Goal: Task Accomplishment & Management: Manage account settings

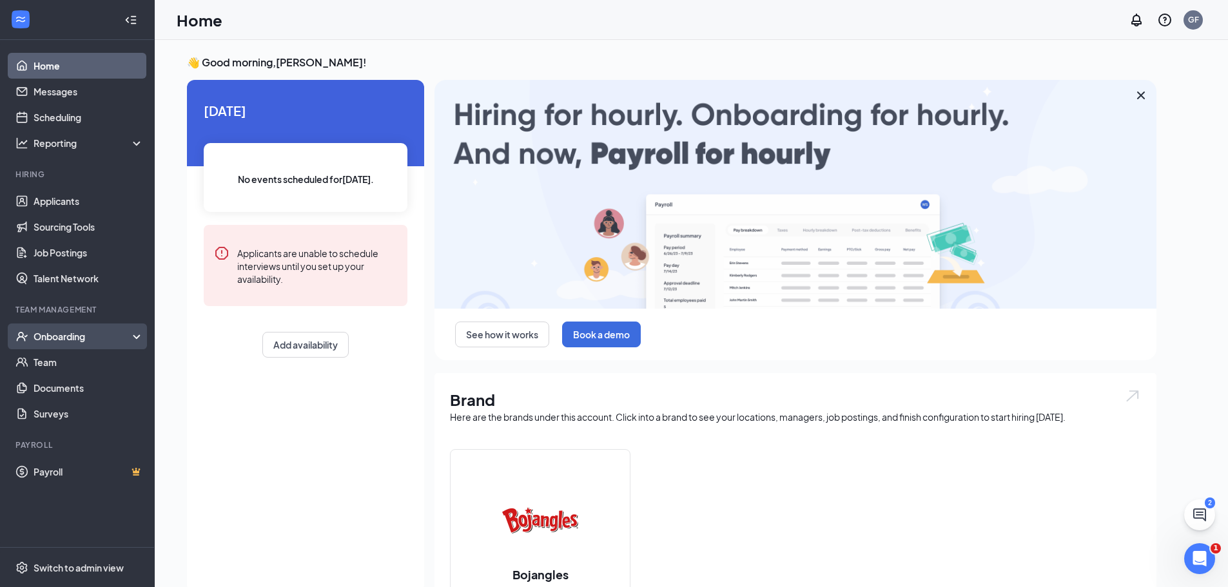
click at [71, 337] on div "Onboarding" at bounding box center [83, 336] width 99 height 13
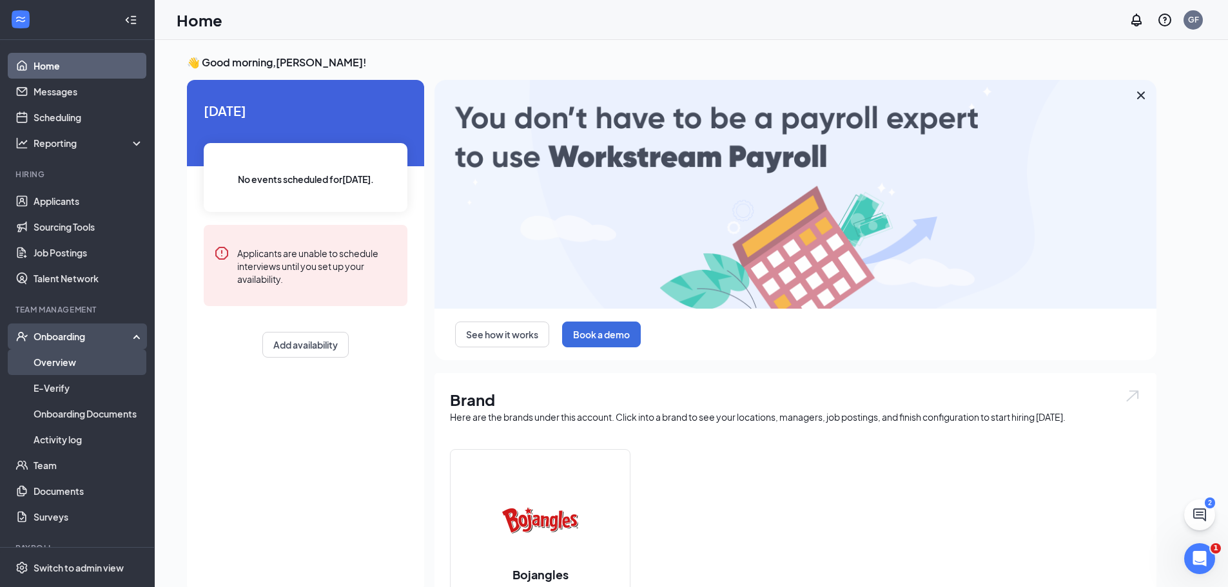
click at [69, 366] on link "Overview" at bounding box center [89, 362] width 110 height 26
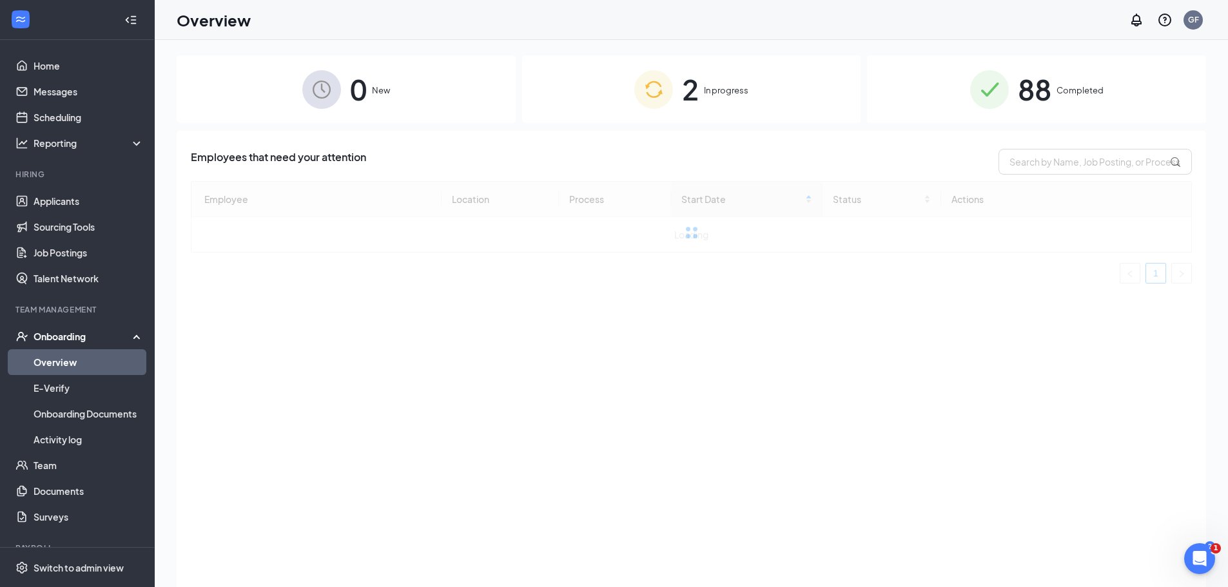
click at [1038, 88] on span "88" at bounding box center [1035, 89] width 34 height 44
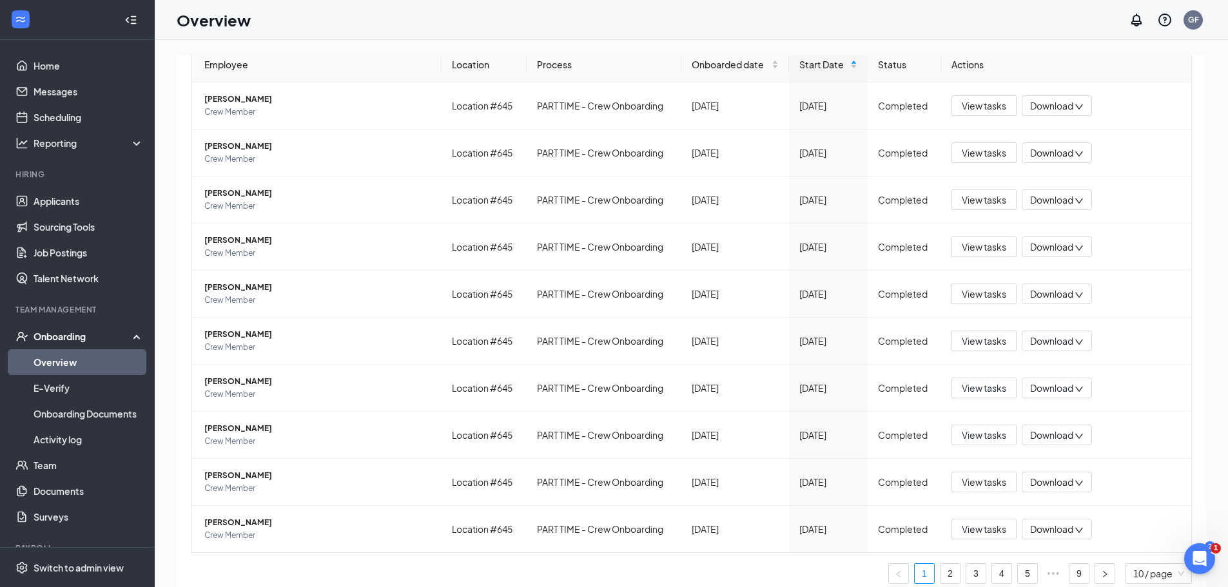
scroll to position [145, 0]
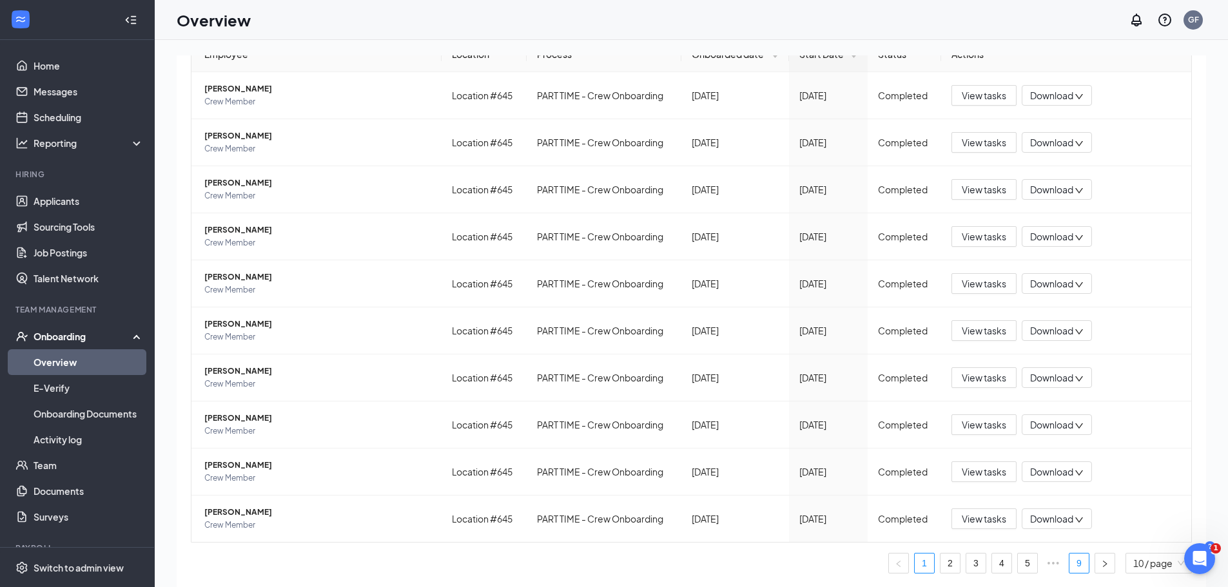
click at [1071, 568] on link "9" at bounding box center [1078, 563] width 19 height 19
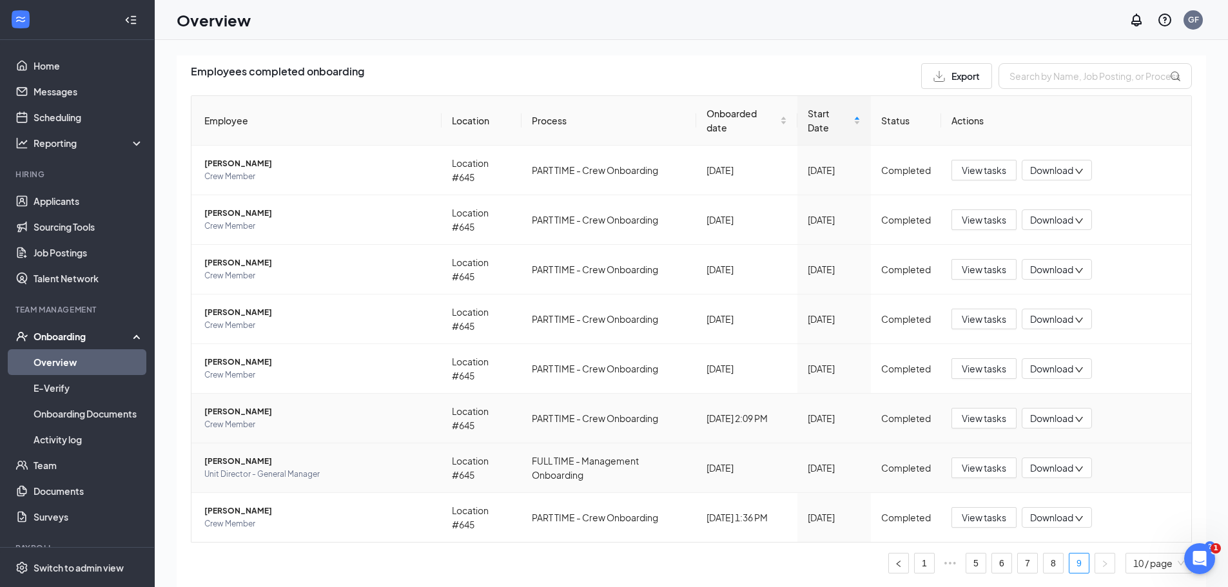
scroll to position [86, 0]
click at [261, 511] on span "[PERSON_NAME]" at bounding box center [317, 511] width 227 height 13
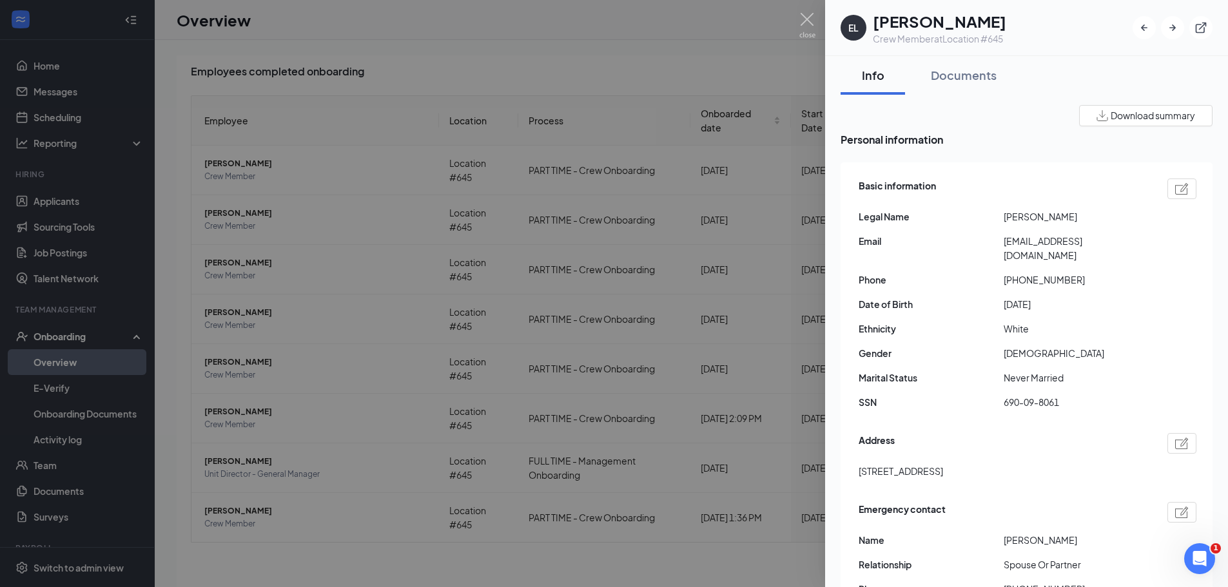
click at [593, 81] on div at bounding box center [614, 293] width 1228 height 587
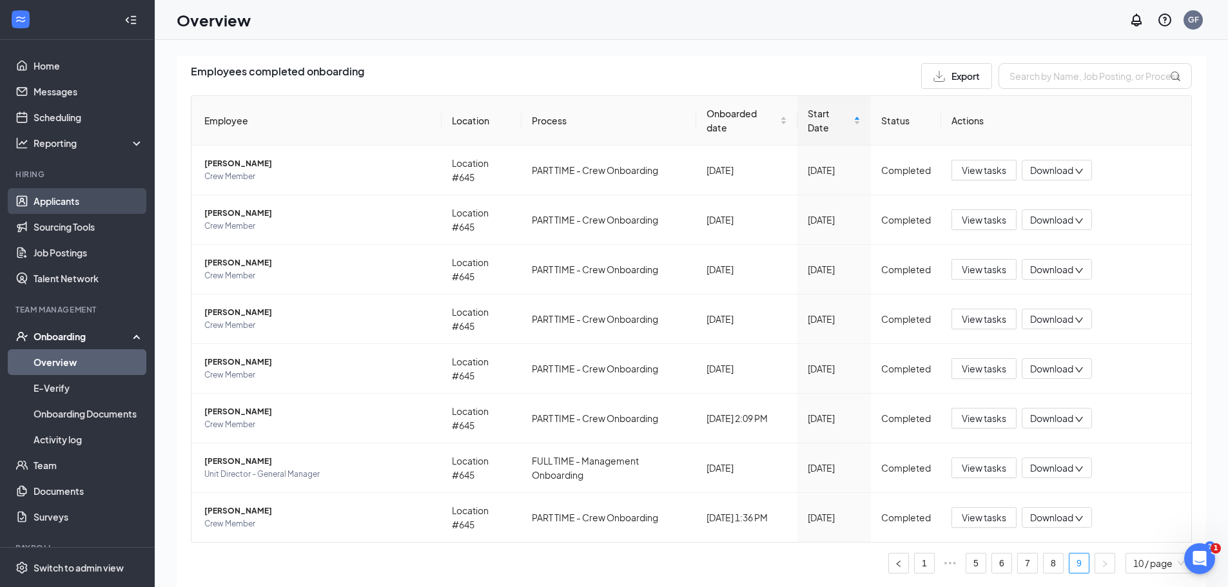
click at [46, 203] on link "Applicants" at bounding box center [89, 201] width 110 height 26
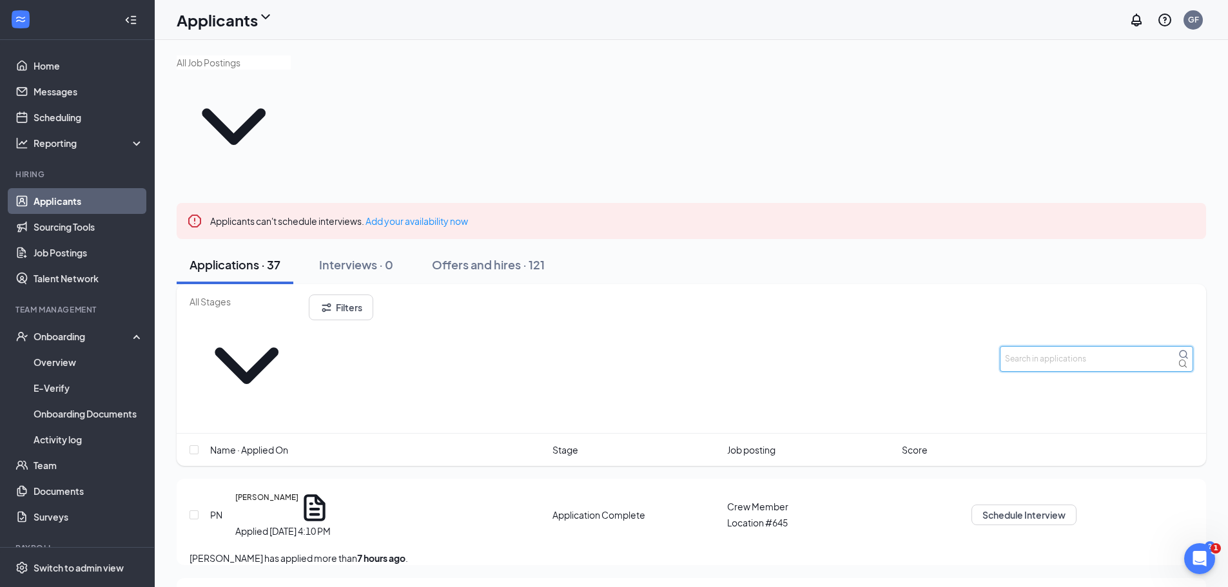
click at [1071, 346] on input "text" at bounding box center [1096, 359] width 193 height 26
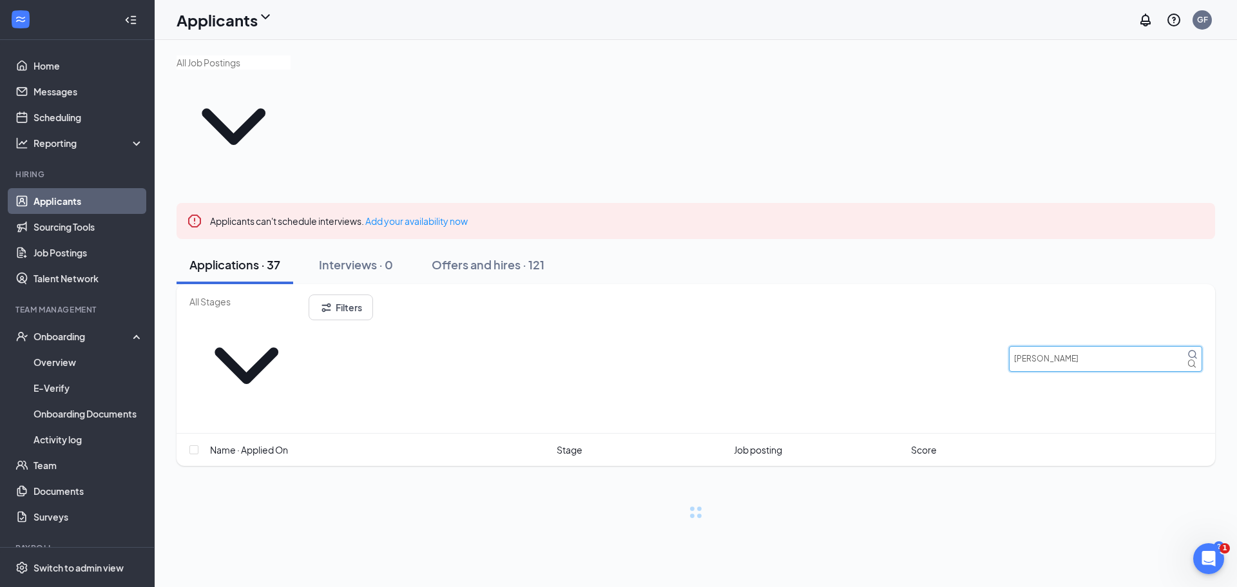
type input "[PERSON_NAME]"
click at [563, 256] on div "Offers and hires · 0 / 121" at bounding box center [533, 264] width 131 height 16
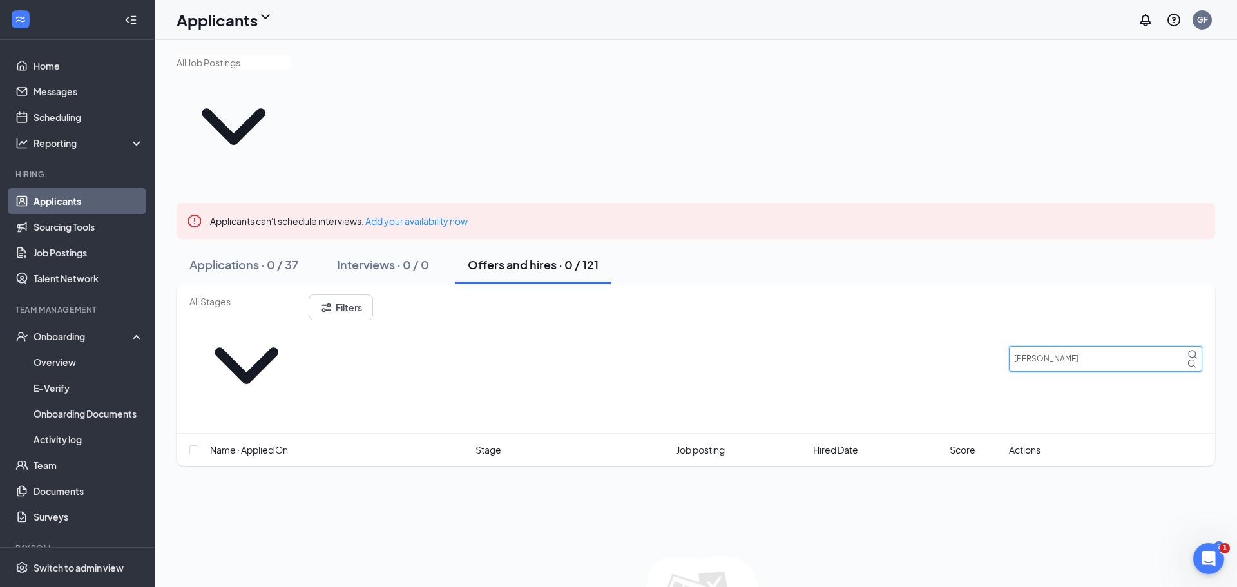
click at [1088, 346] on input "[PERSON_NAME]" at bounding box center [1105, 359] width 193 height 26
click at [1188, 349] on icon "MagnifyingGlass" at bounding box center [1193, 354] width 10 height 10
click at [378, 256] on div "Interviews · 0 / 0" at bounding box center [383, 264] width 92 height 16
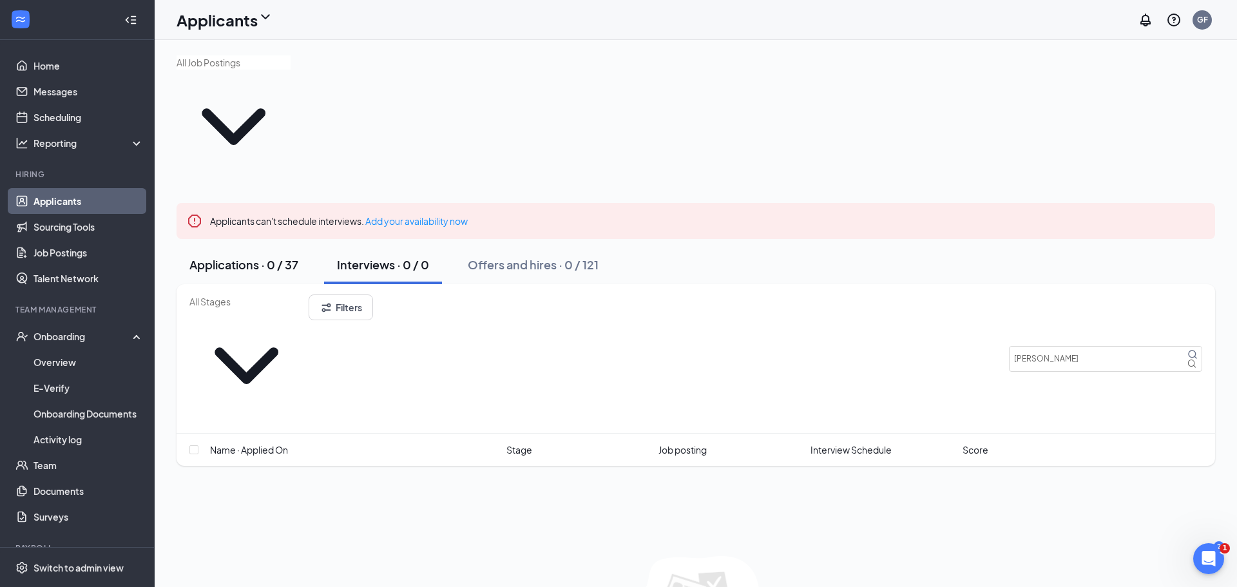
click at [255, 256] on div "Applications · 0 / 37" at bounding box center [243, 264] width 109 height 16
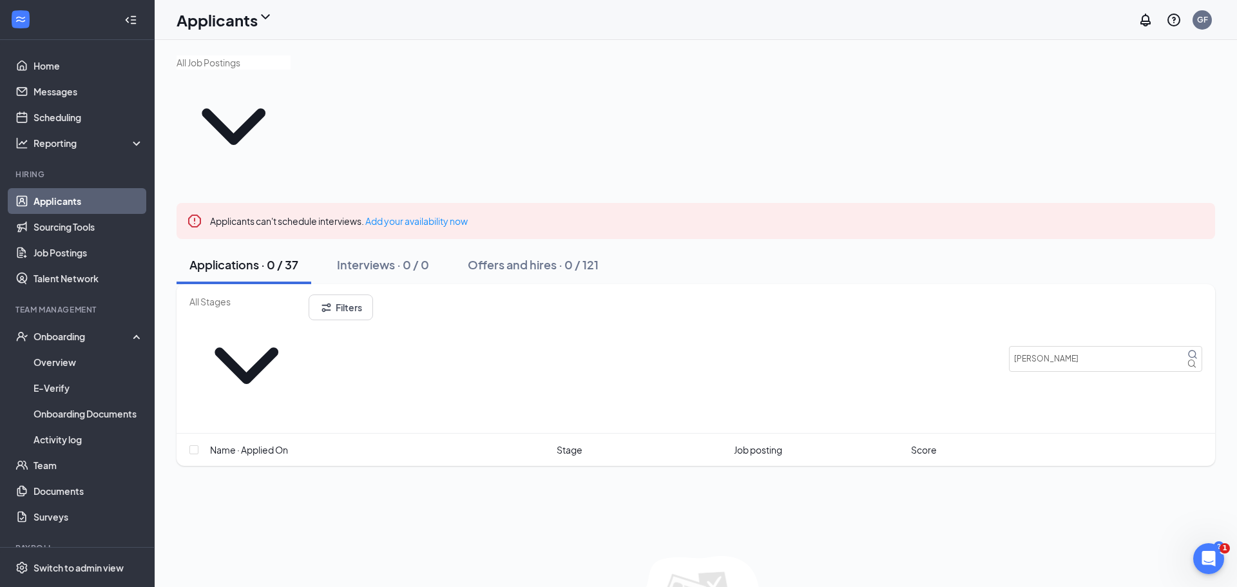
click at [255, 256] on div "Applications · 0 / 37" at bounding box center [243, 264] width 109 height 16
drag, startPoint x: 1083, startPoint y: 240, endPoint x: 874, endPoint y: 246, distance: 208.2
click at [885, 295] on div "Filters [PERSON_NAME]" at bounding box center [695, 359] width 1013 height 128
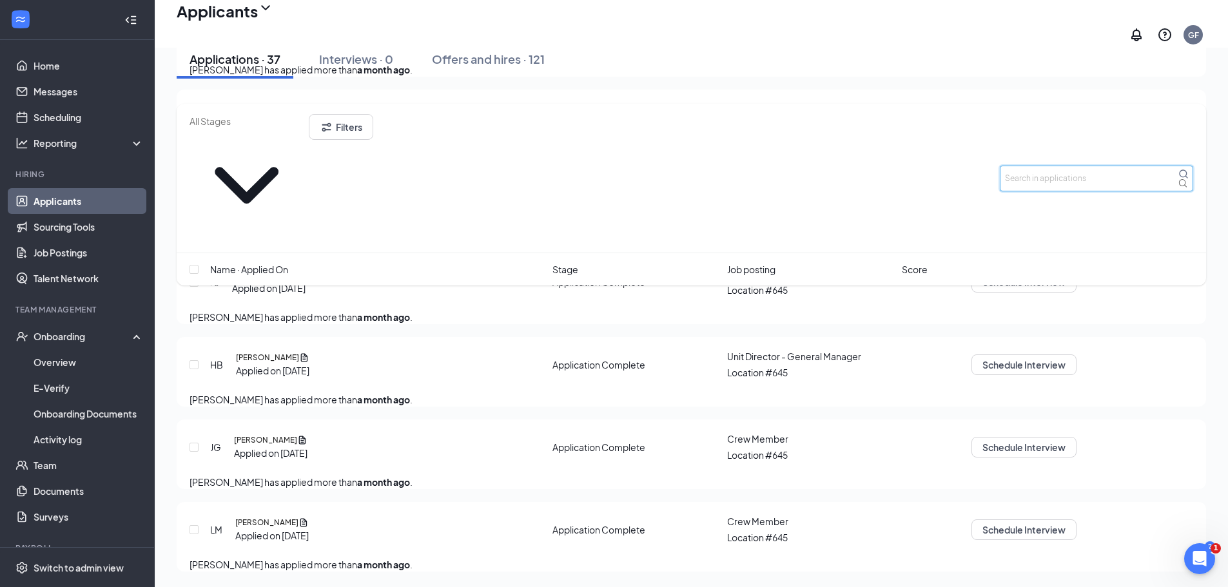
scroll to position [3287, 0]
drag, startPoint x: 79, startPoint y: 203, endPoint x: 110, endPoint y: 200, distance: 31.1
click at [79, 203] on link "Applicants" at bounding box center [89, 201] width 110 height 26
click at [373, 128] on button "Filters" at bounding box center [341, 127] width 64 height 26
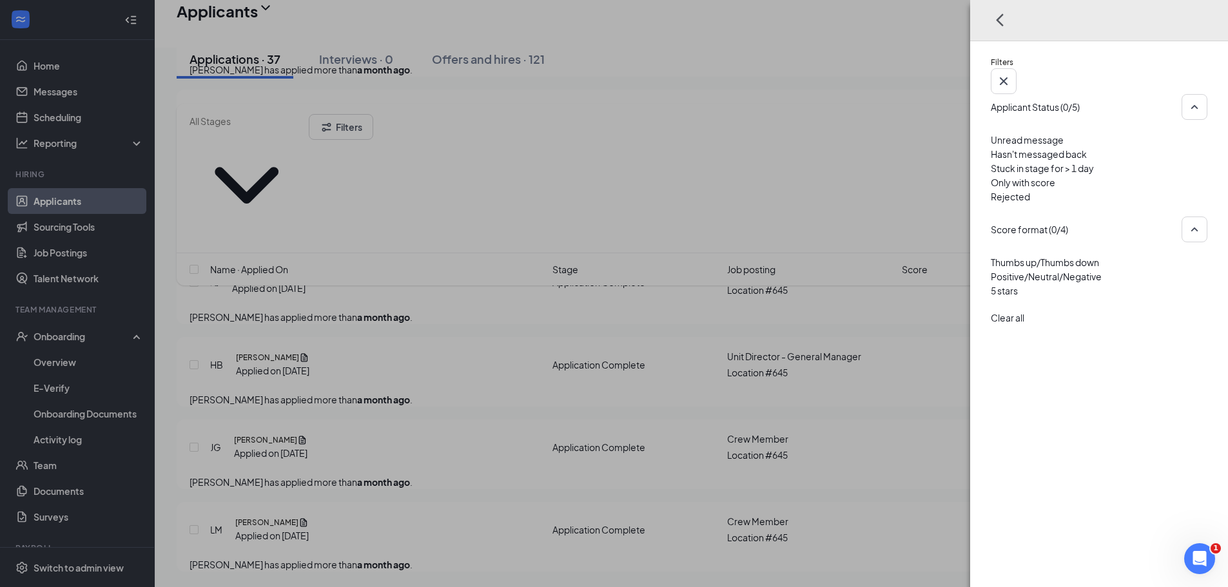
click at [993, 189] on div at bounding box center [1098, 189] width 217 height 0
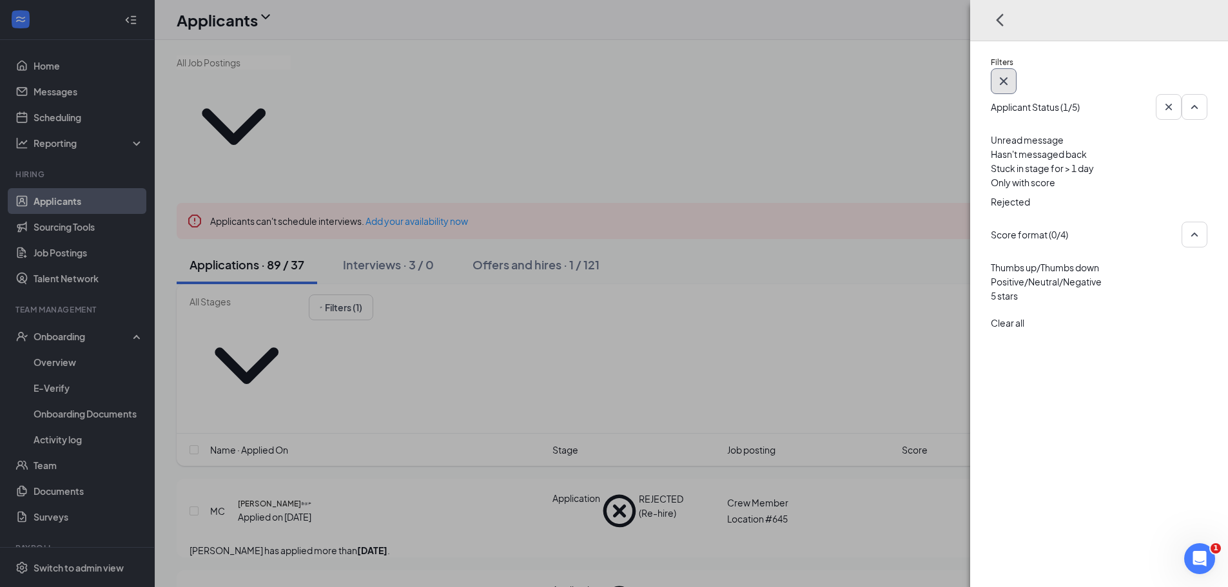
click at [1011, 73] on icon "Cross" at bounding box center [1003, 80] width 15 height 15
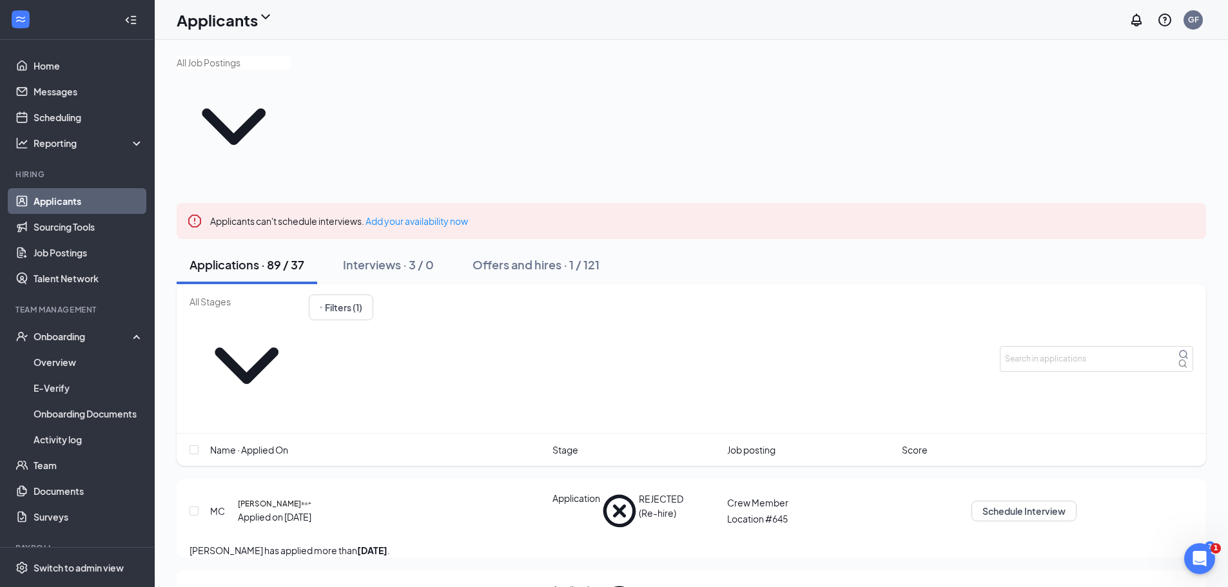
click at [1090, 507] on icon "Ellipses" at bounding box center [1084, 508] width 12 height 3
click at [1077, 367] on p "Unreject" at bounding box center [1127, 362] width 116 height 14
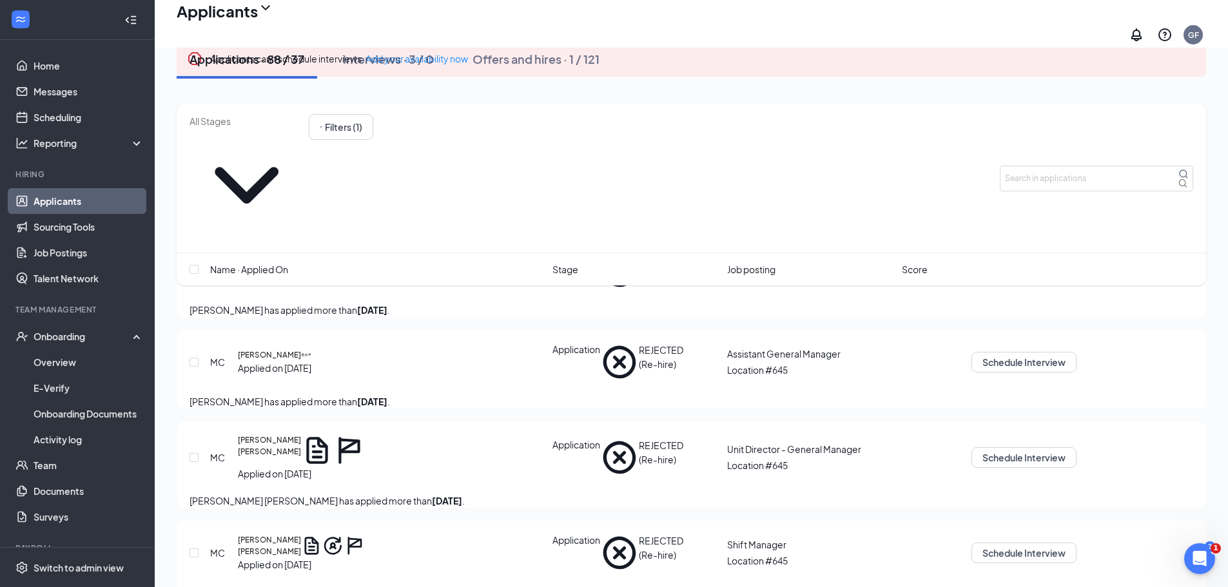
scroll to position [193, 0]
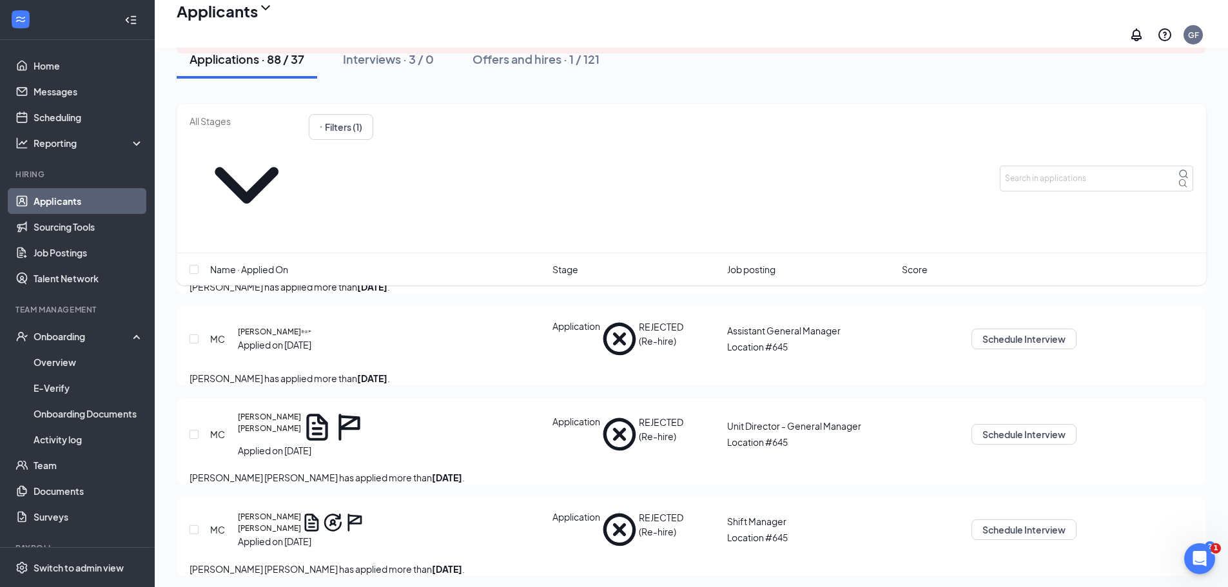
click at [1076, 519] on icon "Ellipses" at bounding box center [1076, 519] width 0 height 0
click at [1088, 476] on p "Unreject" at bounding box center [1127, 478] width 116 height 14
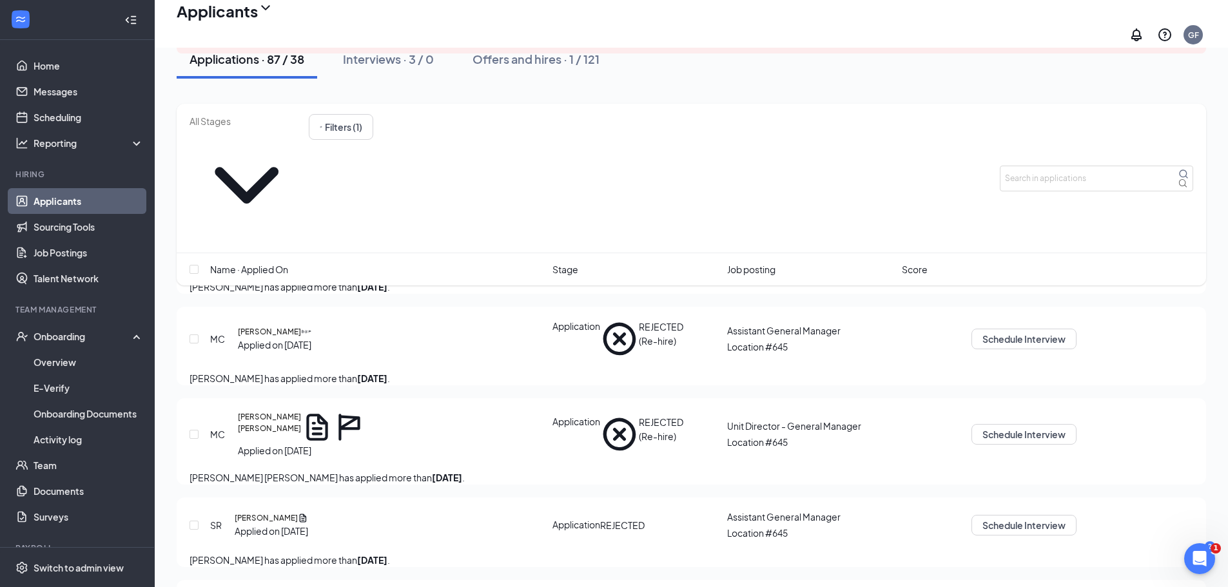
click at [59, 199] on link "Applicants" at bounding box center [89, 201] width 110 height 26
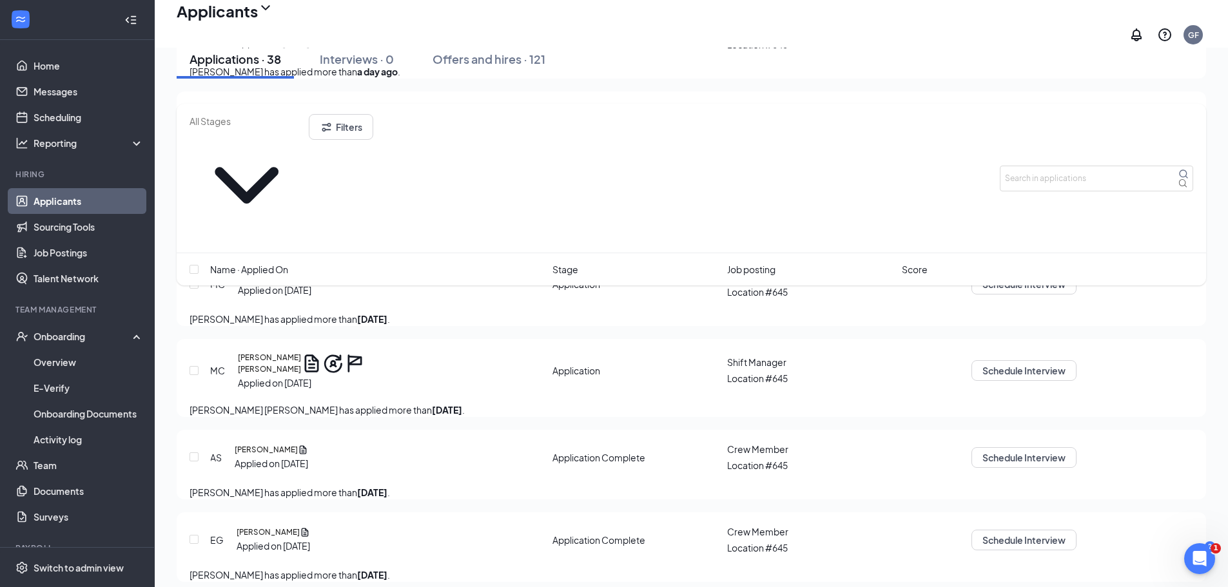
scroll to position [580, 0]
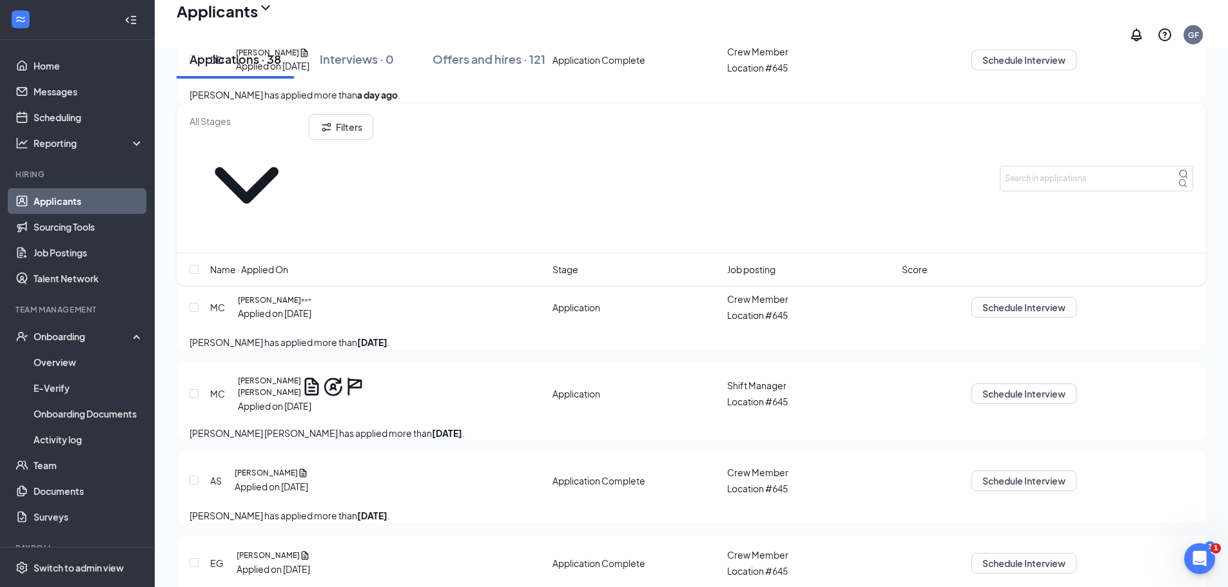
click at [1076, 383] on icon "Ellipses" at bounding box center [1076, 383] width 0 height 0
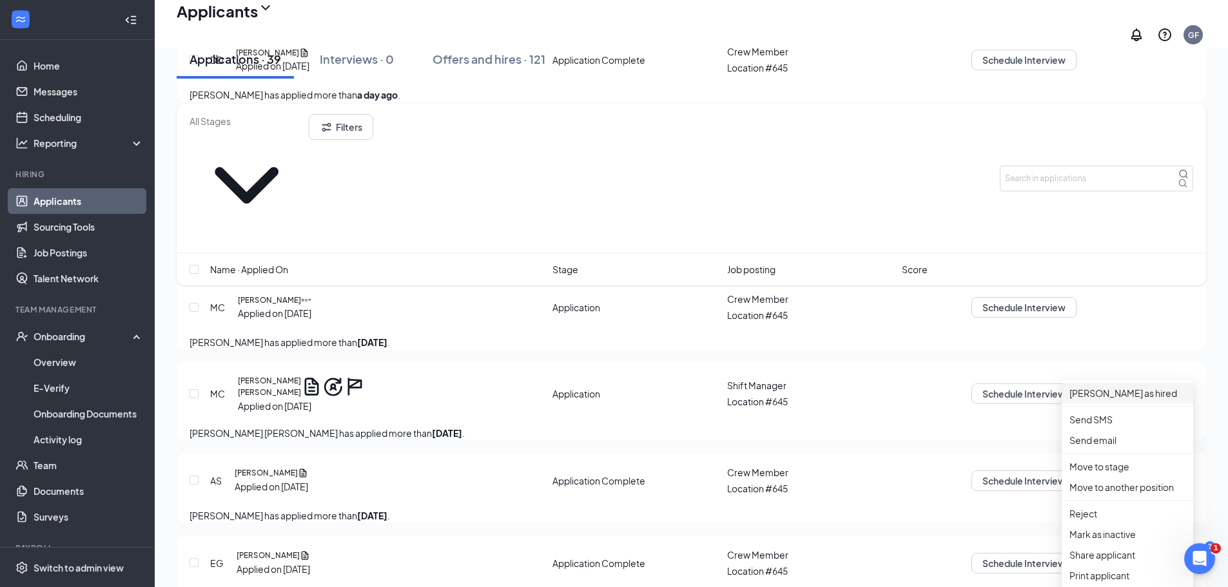
click at [1103, 394] on p "[PERSON_NAME] as hired" at bounding box center [1127, 393] width 116 height 14
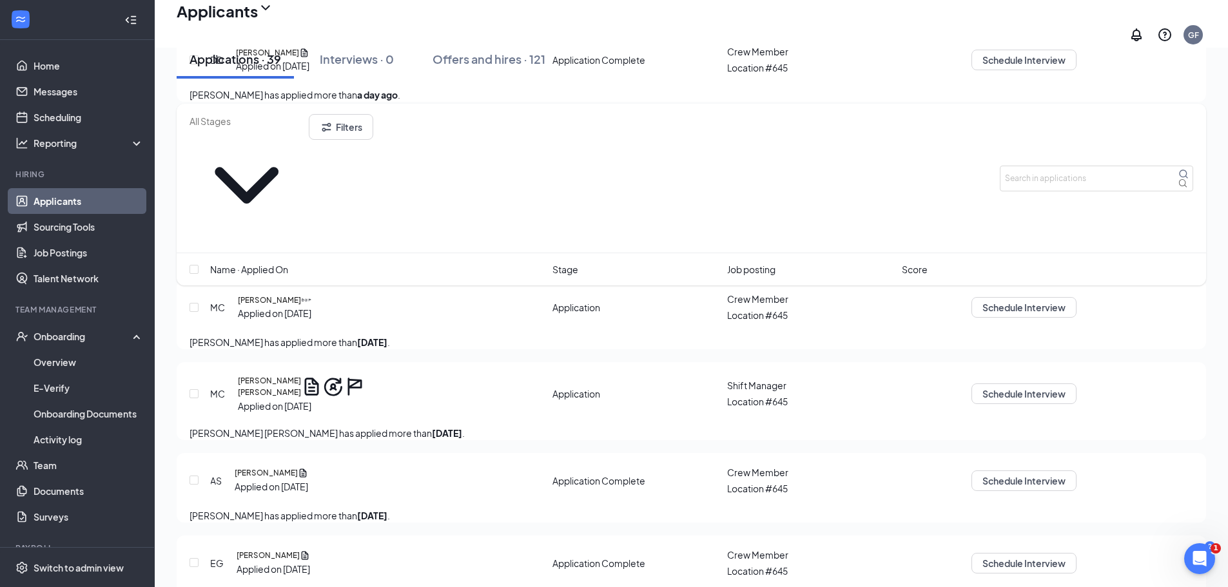
type input "Hiring Complete (final stage)"
click at [70, 333] on div "Onboarding" at bounding box center [83, 336] width 99 height 13
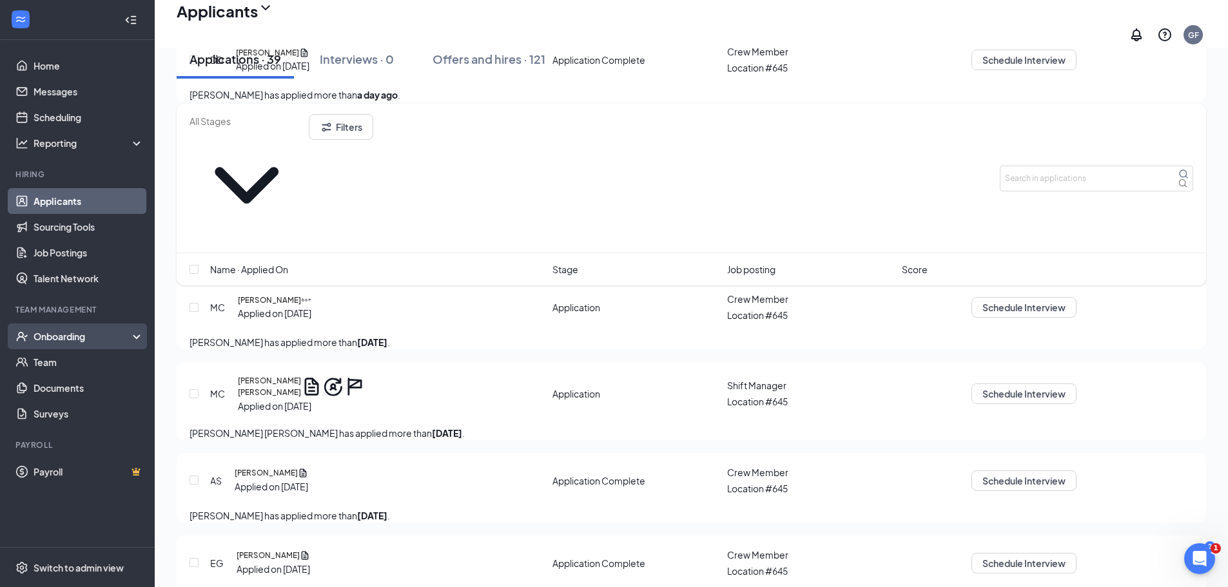
click at [64, 333] on div "Onboarding" at bounding box center [83, 336] width 99 height 13
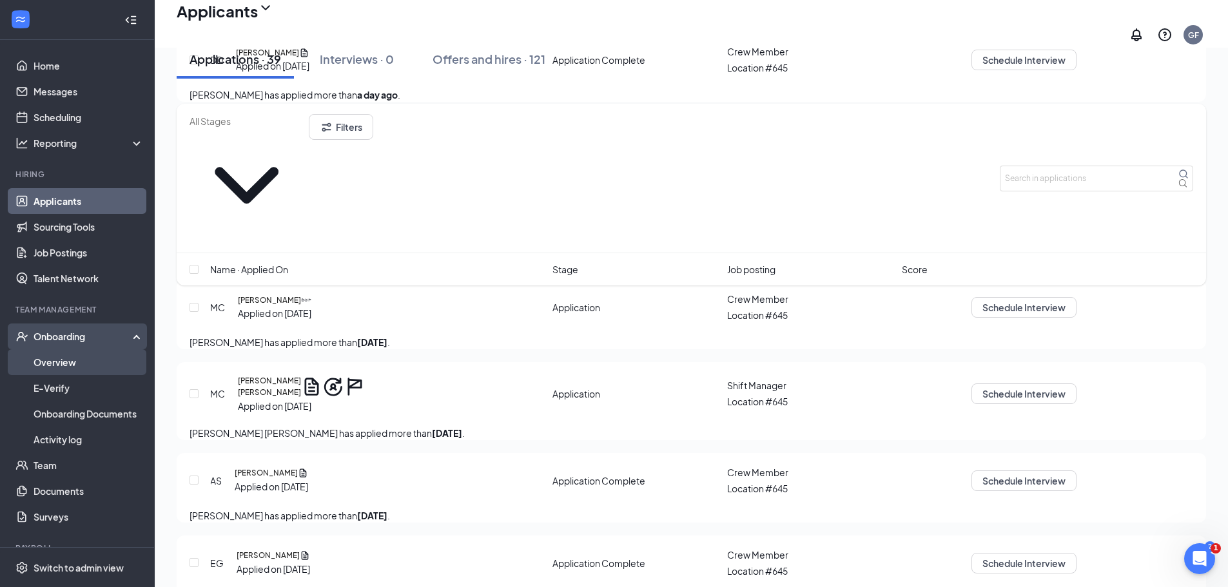
click at [46, 365] on link "Overview" at bounding box center [89, 362] width 110 height 26
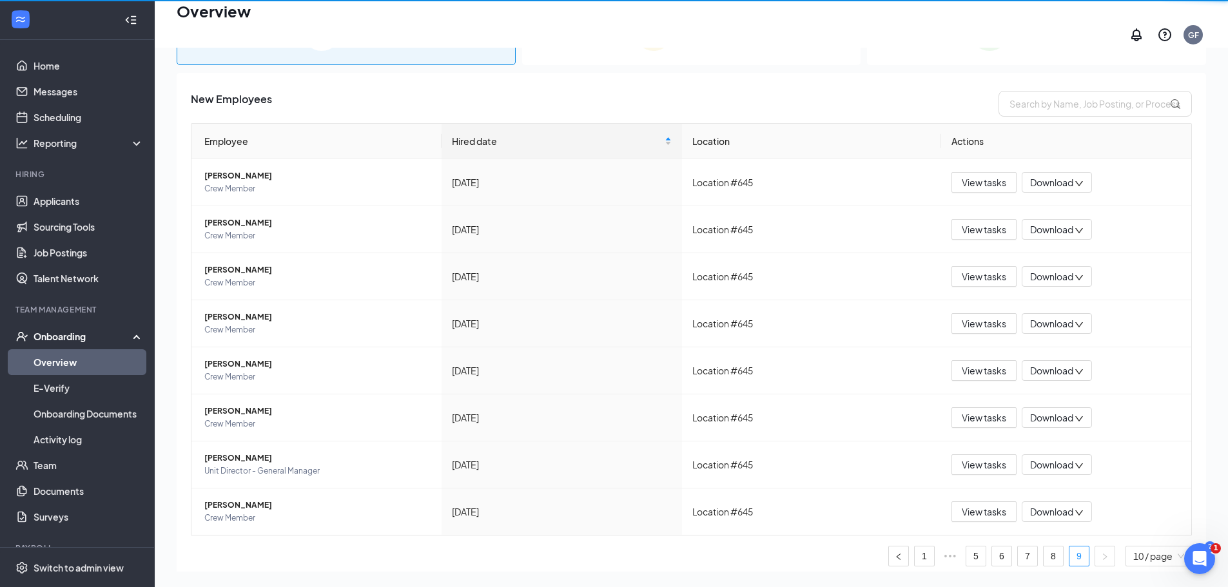
scroll to position [58, 0]
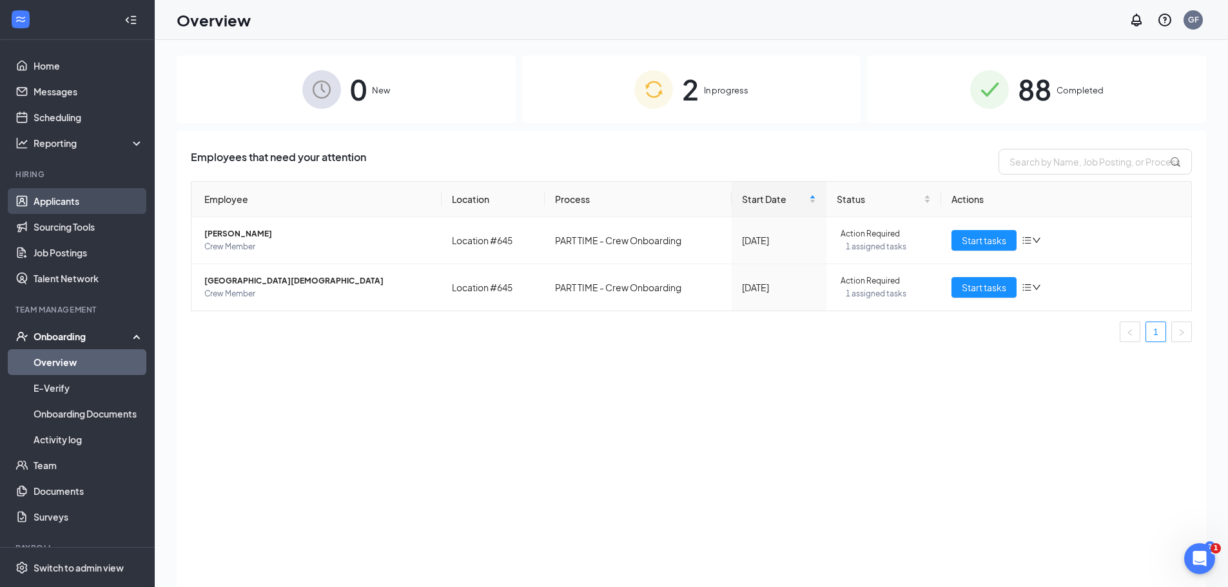
click at [62, 205] on link "Applicants" at bounding box center [89, 201] width 110 height 26
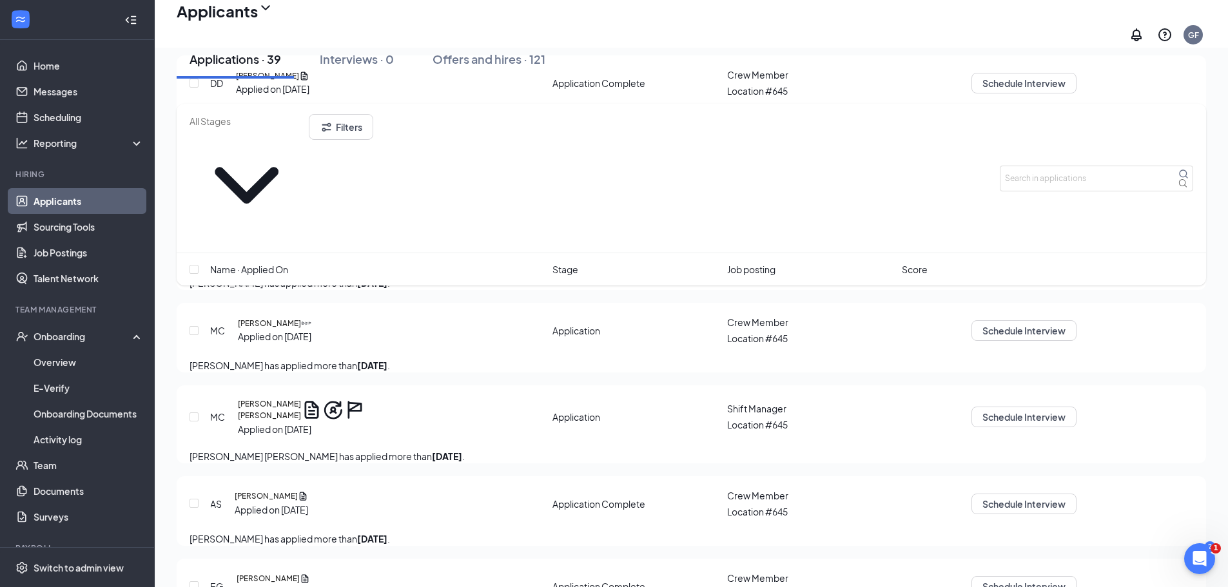
scroll to position [580, 0]
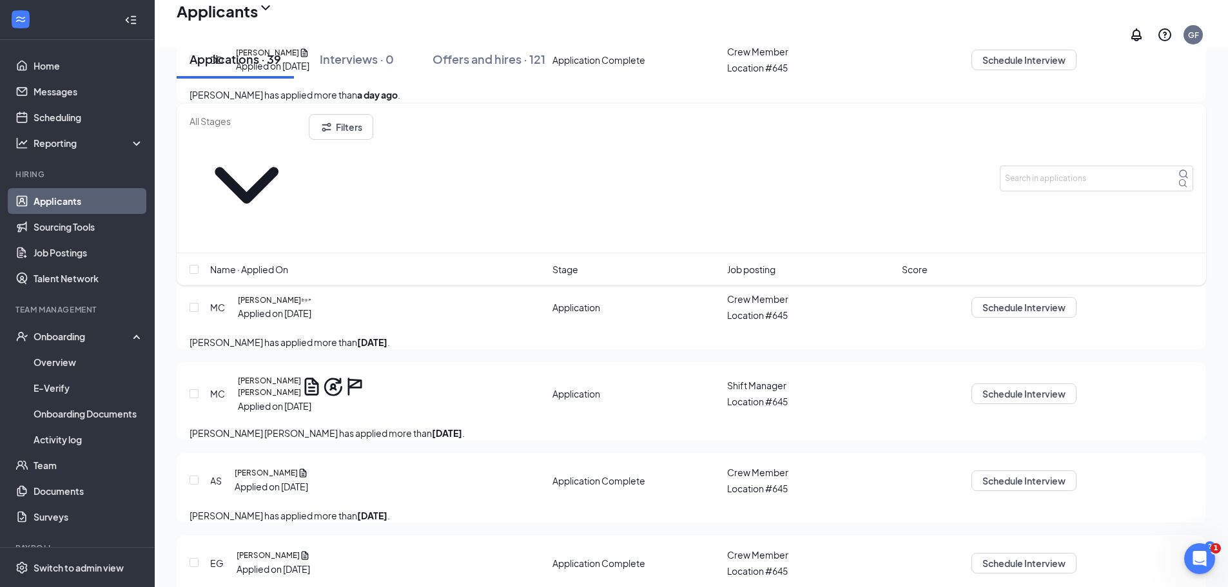
click at [1076, 383] on icon "Ellipses" at bounding box center [1076, 383] width 0 height 0
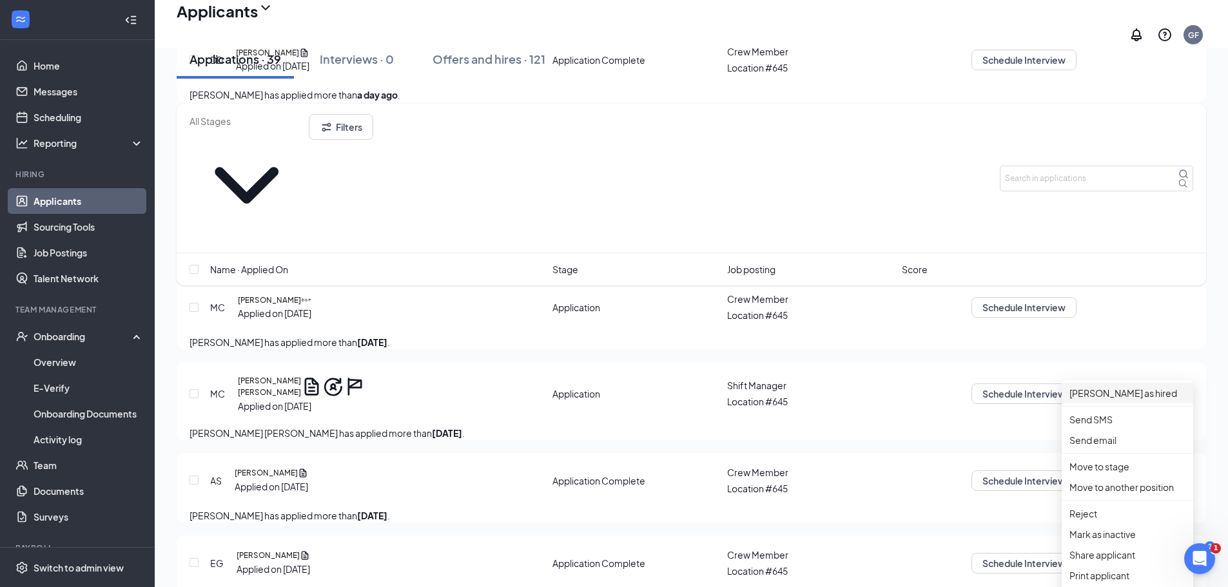
click at [1106, 386] on p "[PERSON_NAME] as hired" at bounding box center [1127, 393] width 116 height 14
type input "Hiring Complete (final stage)"
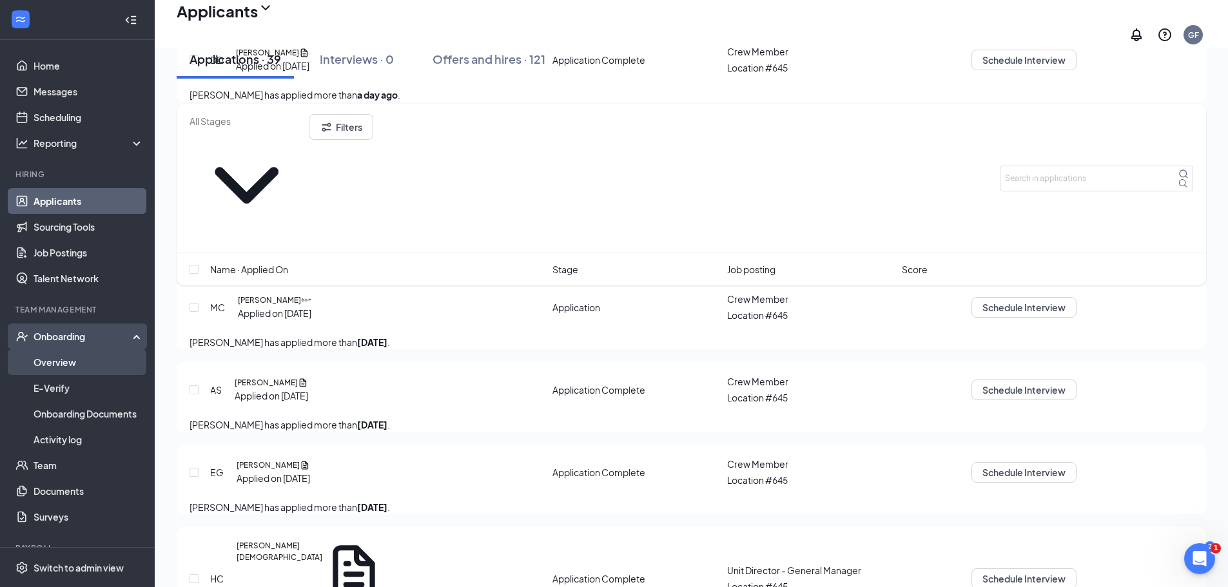
click at [55, 364] on link "Overview" at bounding box center [89, 362] width 110 height 26
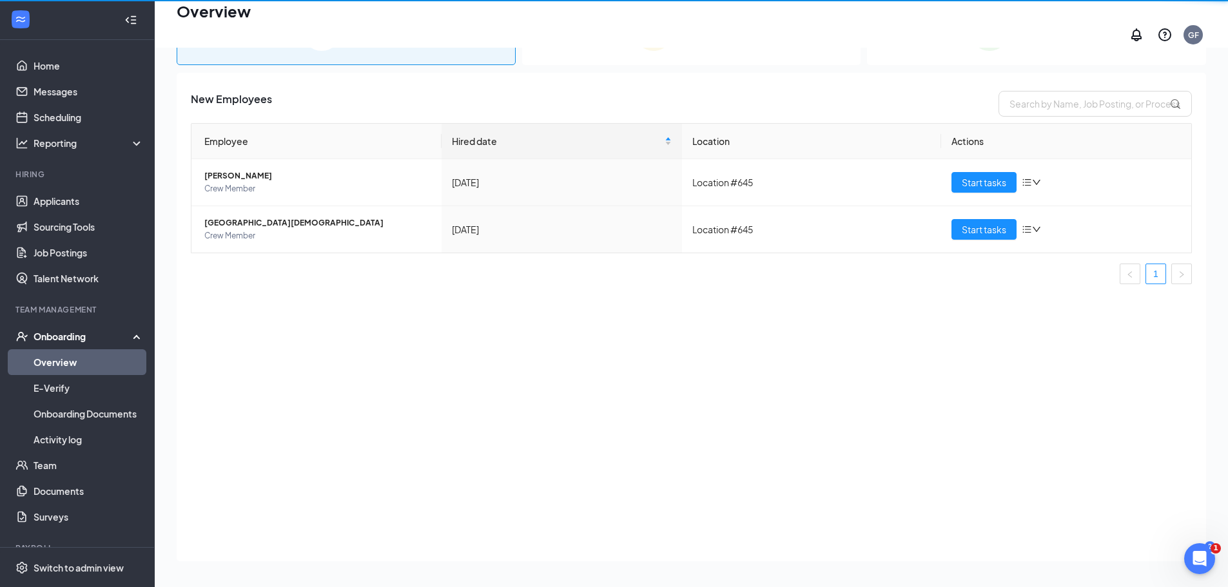
scroll to position [58, 0]
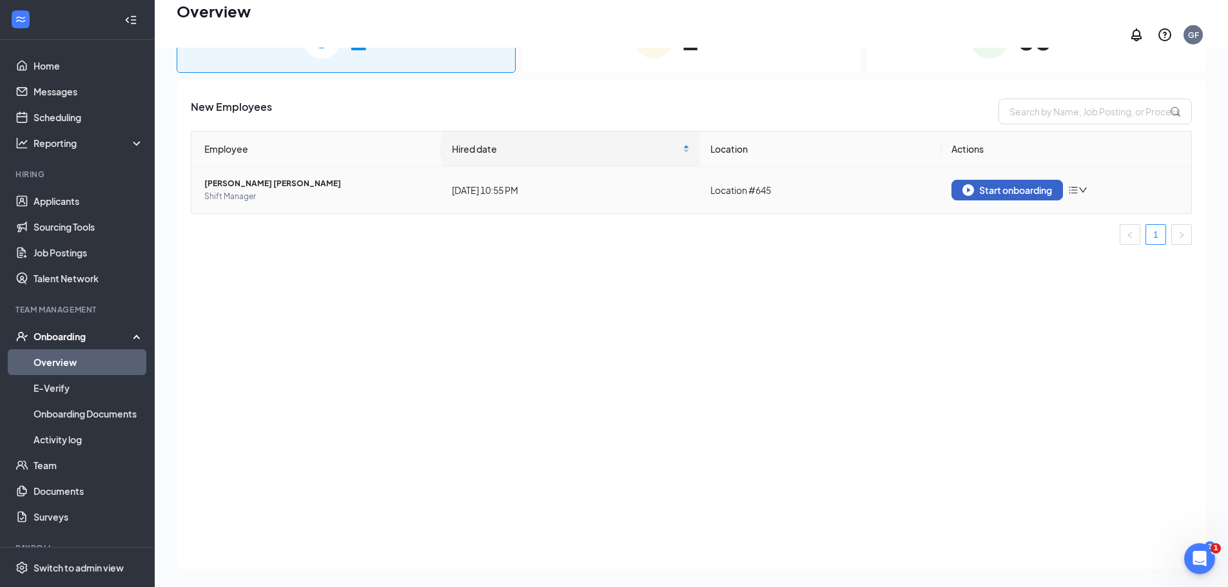
click at [1005, 184] on div "Start onboarding" at bounding box center [1007, 190] width 90 height 12
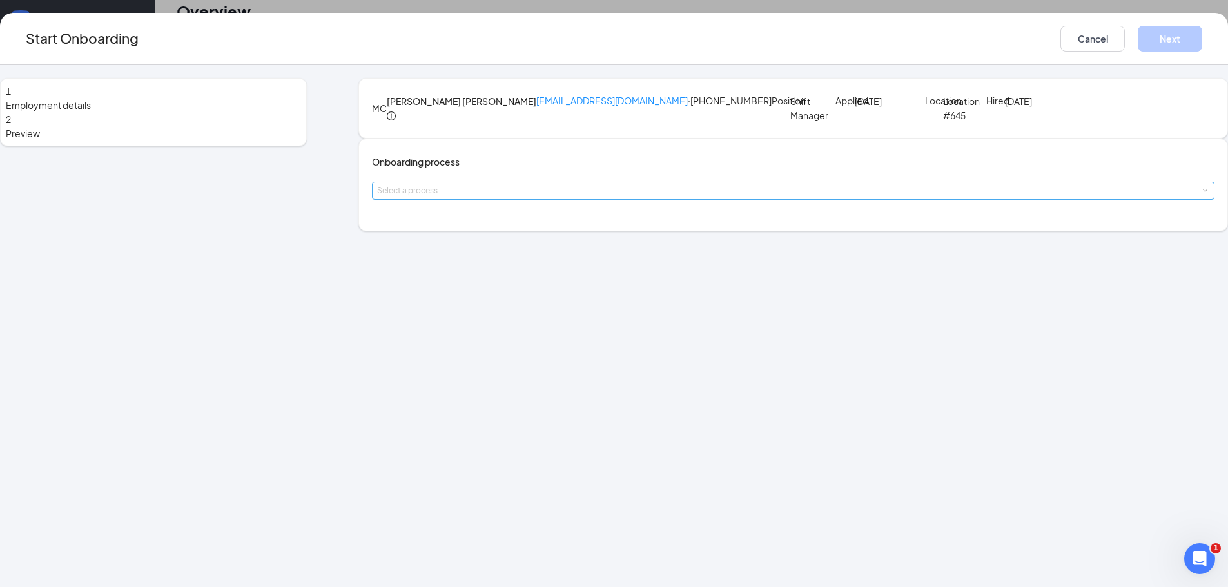
click at [504, 197] on div "Select a process" at bounding box center [790, 190] width 826 height 13
click at [497, 307] on span "PART TIME - Crew Onboarding" at bounding box center [500, 311] width 126 height 12
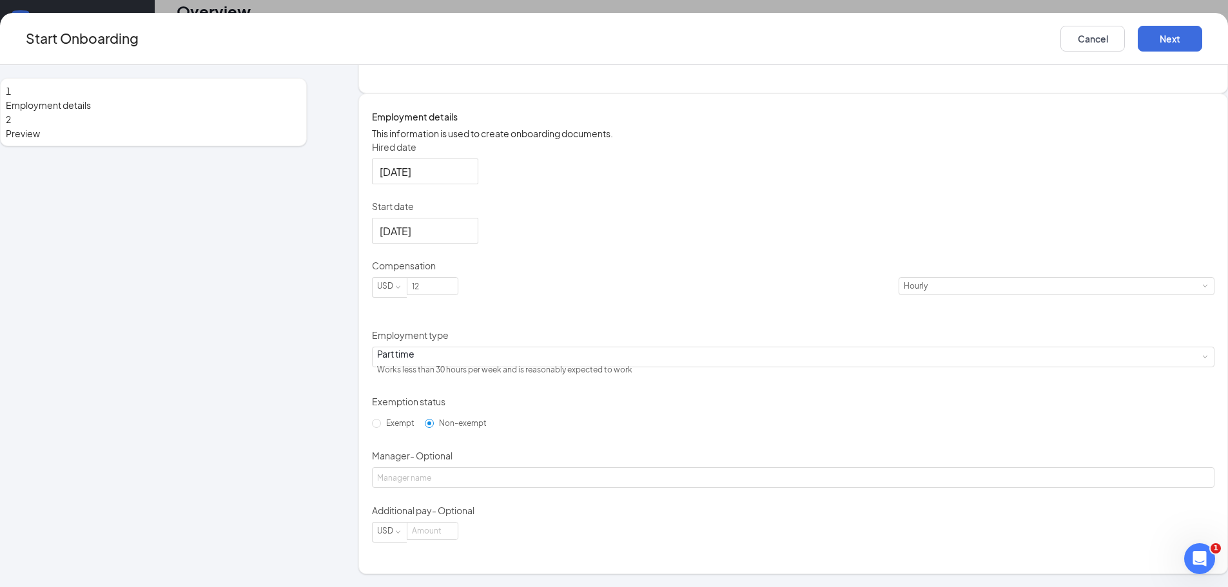
scroll to position [229, 0]
drag, startPoint x: 510, startPoint y: 289, endPoint x: 445, endPoint y: 296, distance: 65.4
click at [445, 296] on span "USD 12" at bounding box center [635, 287] width 526 height 21
type input "13.5"
click at [488, 354] on div "Part time Works less than 30 hours per week and is reasonably expected to work" at bounding box center [793, 356] width 832 height 19
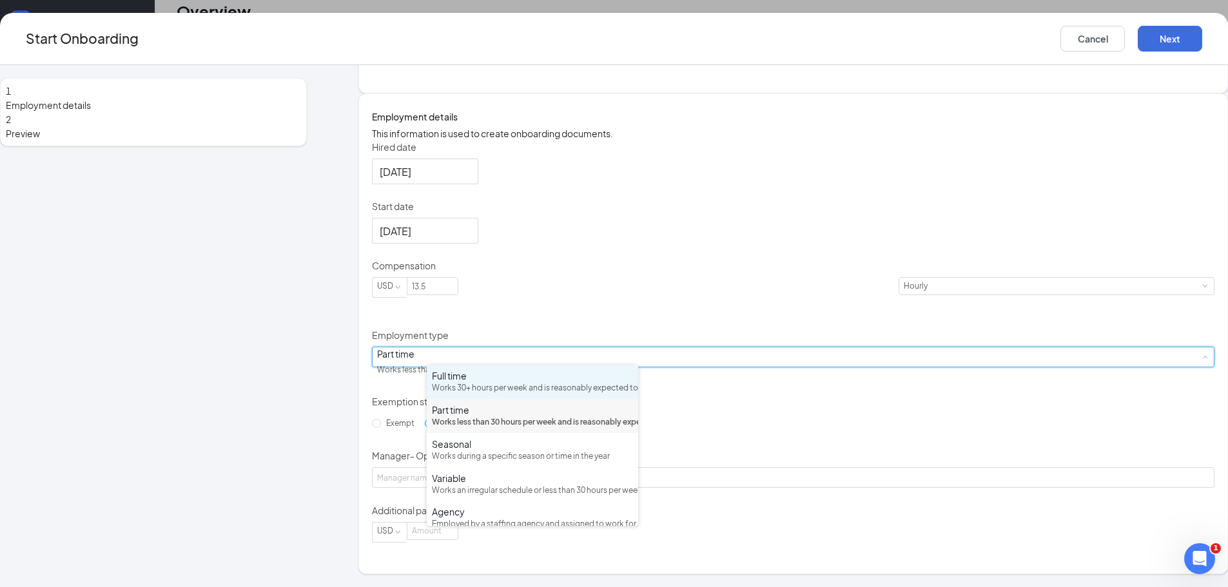
click at [500, 392] on div "Works 30+ hours per week and is reasonably expected to work" at bounding box center [532, 388] width 201 height 12
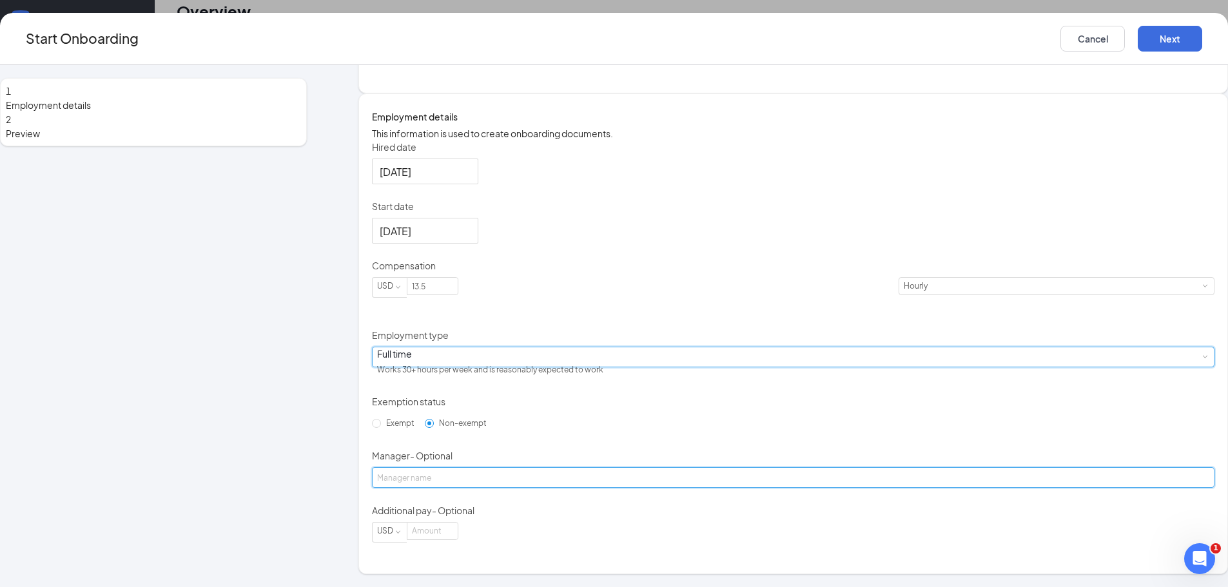
click at [468, 486] on input "Manager - Optional" at bounding box center [793, 477] width 842 height 21
type input "[PERSON_NAME]"
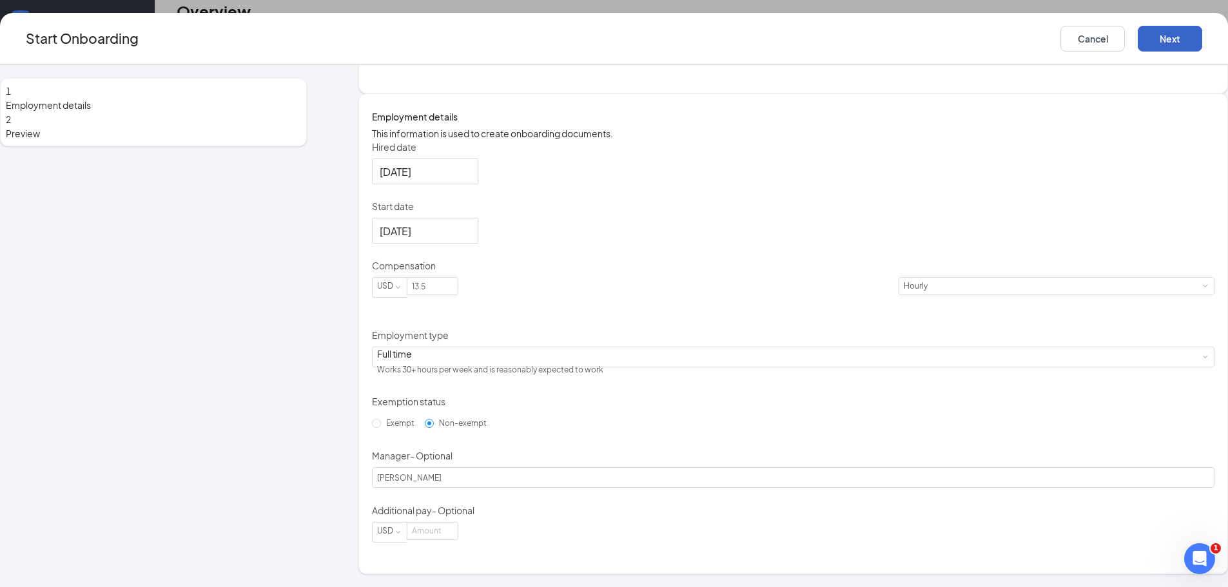
click at [1137, 42] on button "Next" at bounding box center [1169, 39] width 64 height 26
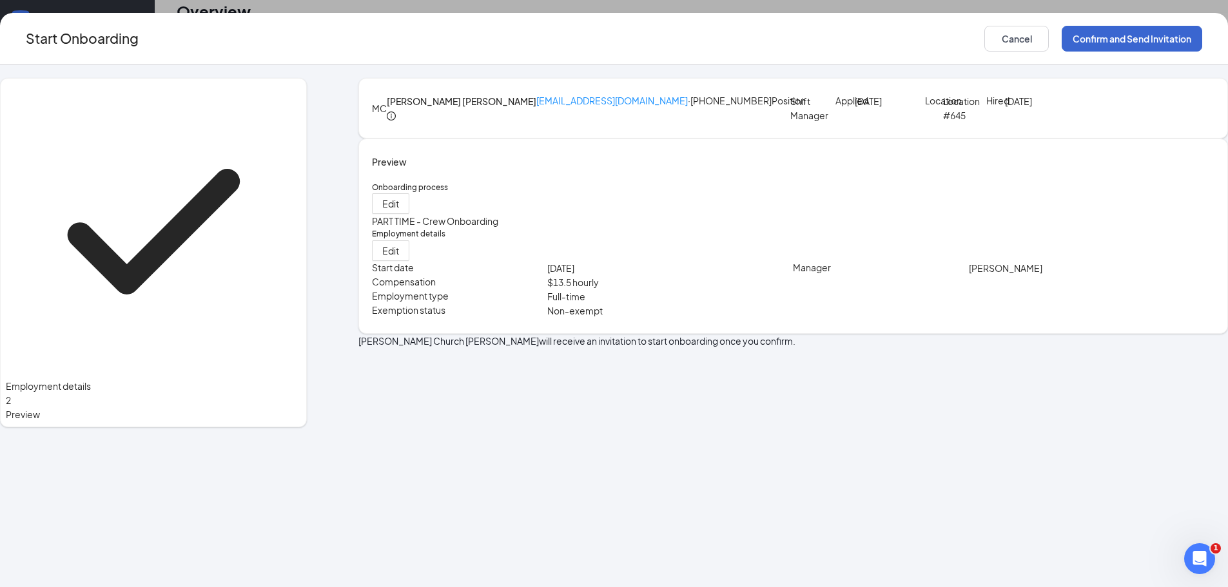
scroll to position [0, 0]
click at [1061, 37] on button "Confirm and Send Invitation" at bounding box center [1131, 39] width 140 height 26
